Goal: Navigation & Orientation: Find specific page/section

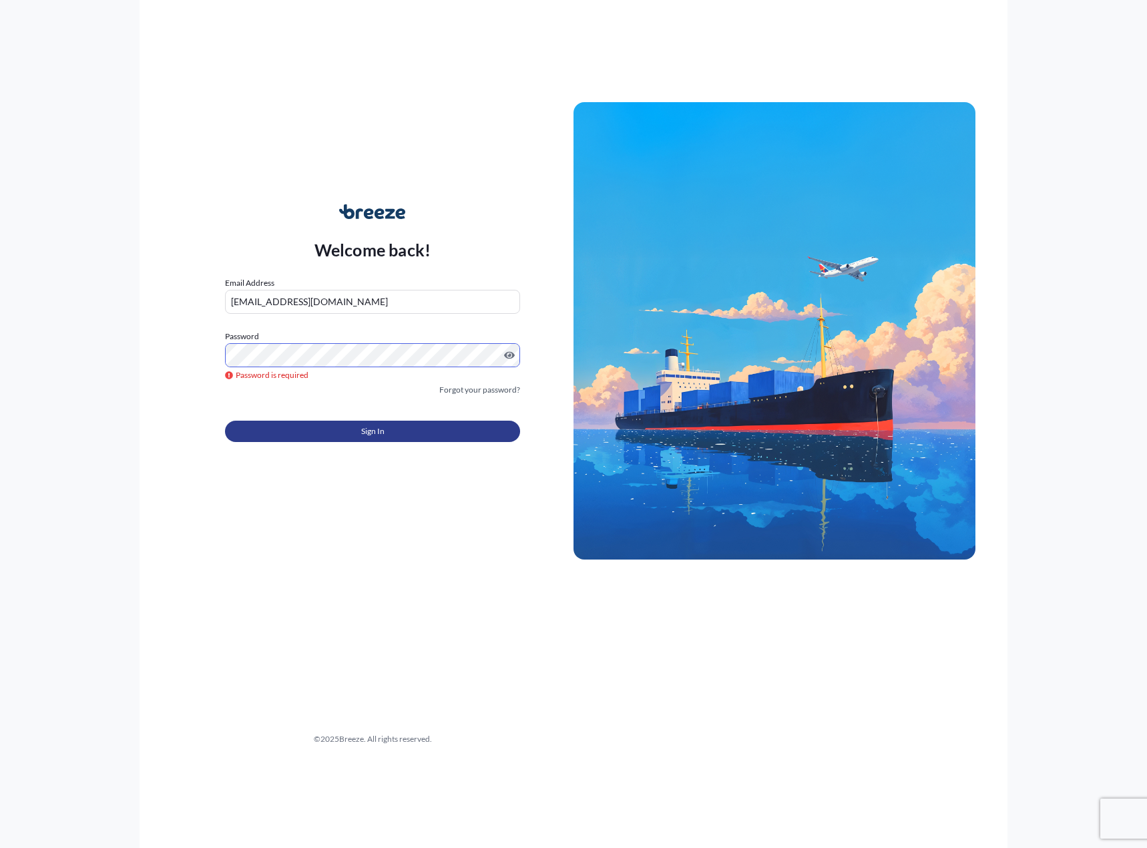
click at [377, 433] on span "Sign In" at bounding box center [372, 430] width 23 height 13
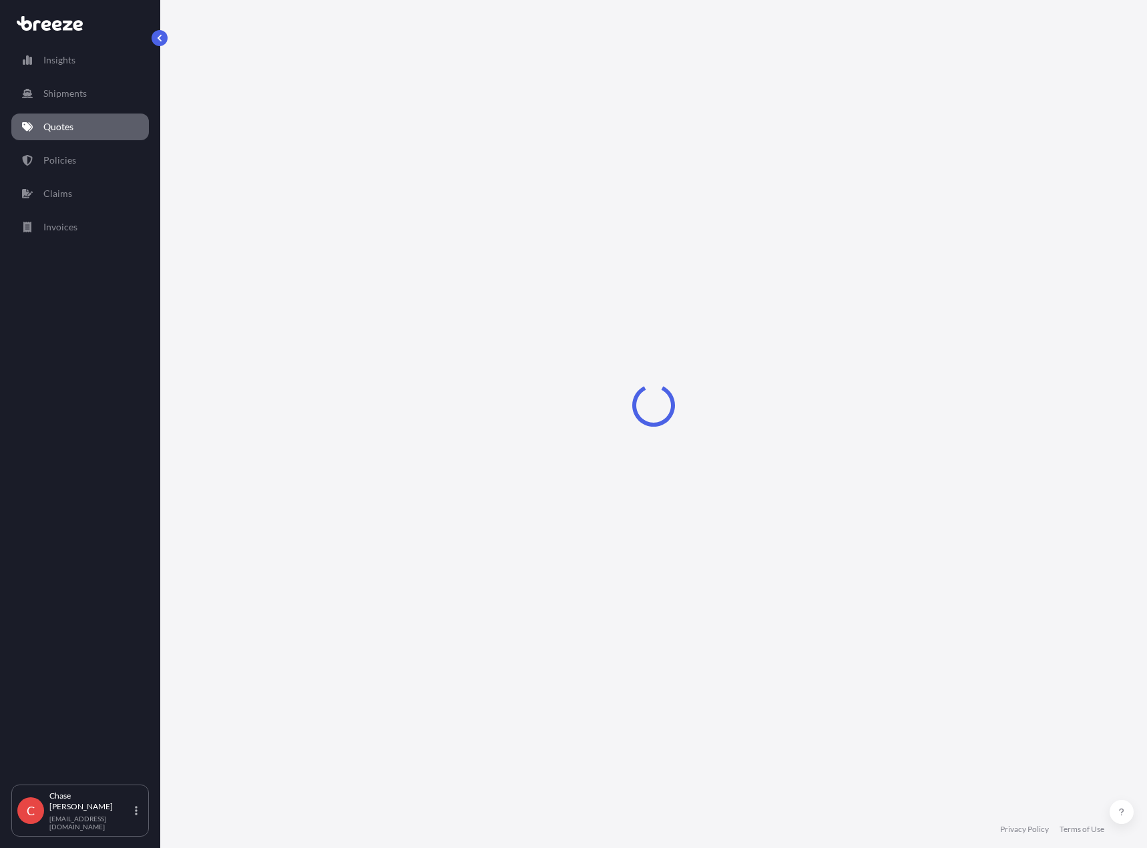
select select "Road"
select select "2"
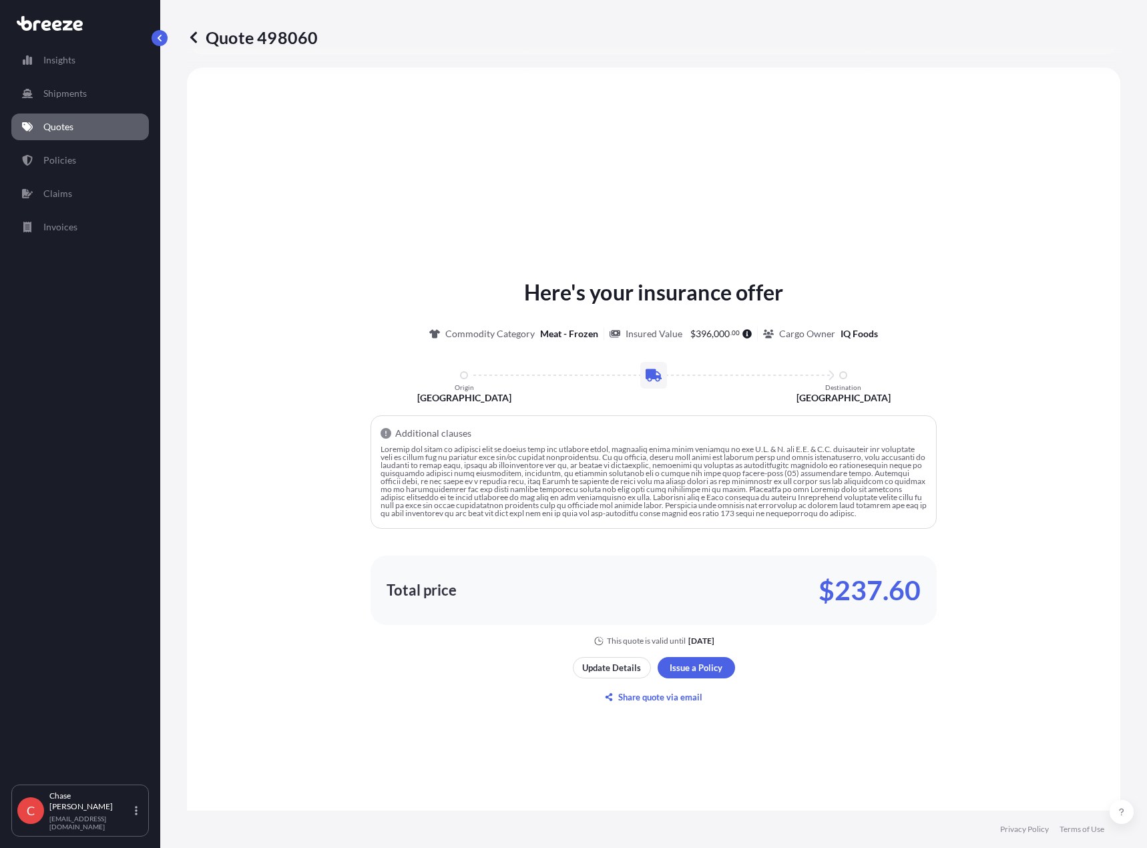
scroll to position [402, 0]
click at [65, 93] on p "Shipments" at bounding box center [64, 93] width 43 height 13
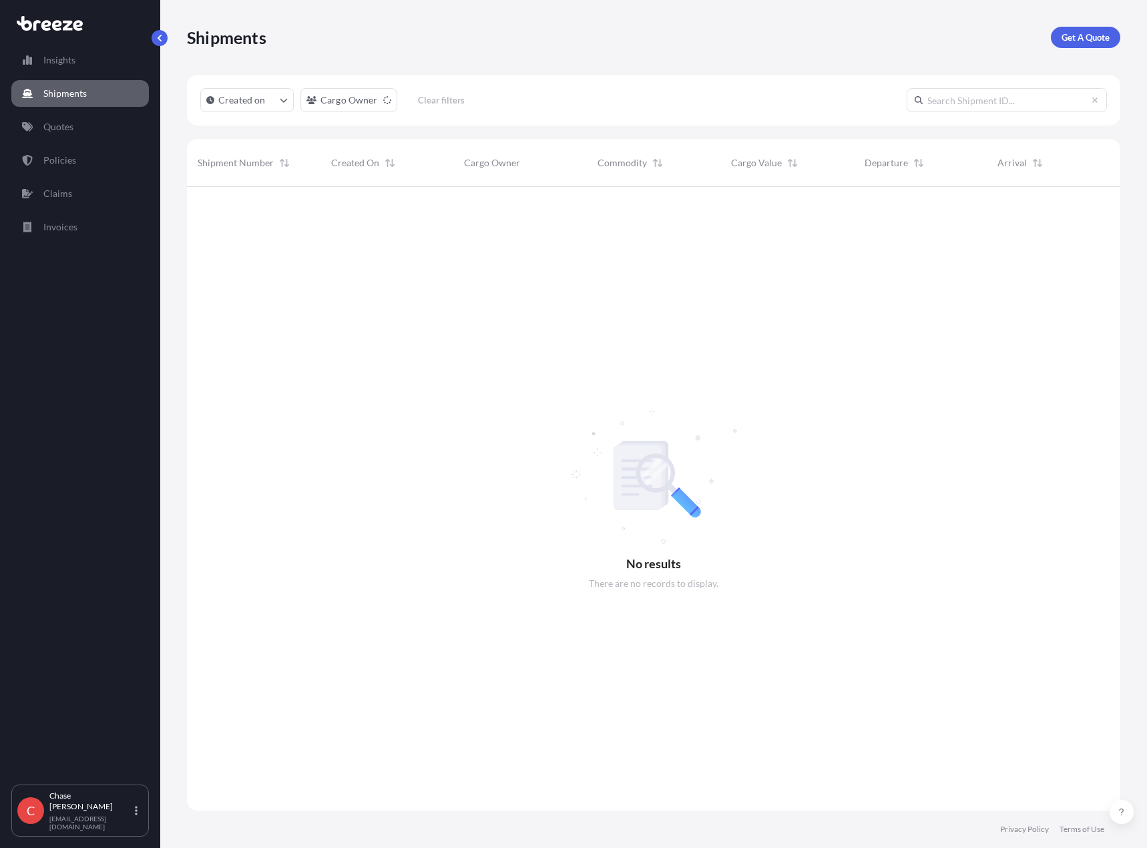
scroll to position [661, 923]
